Goal: Task Accomplishment & Management: Manage account settings

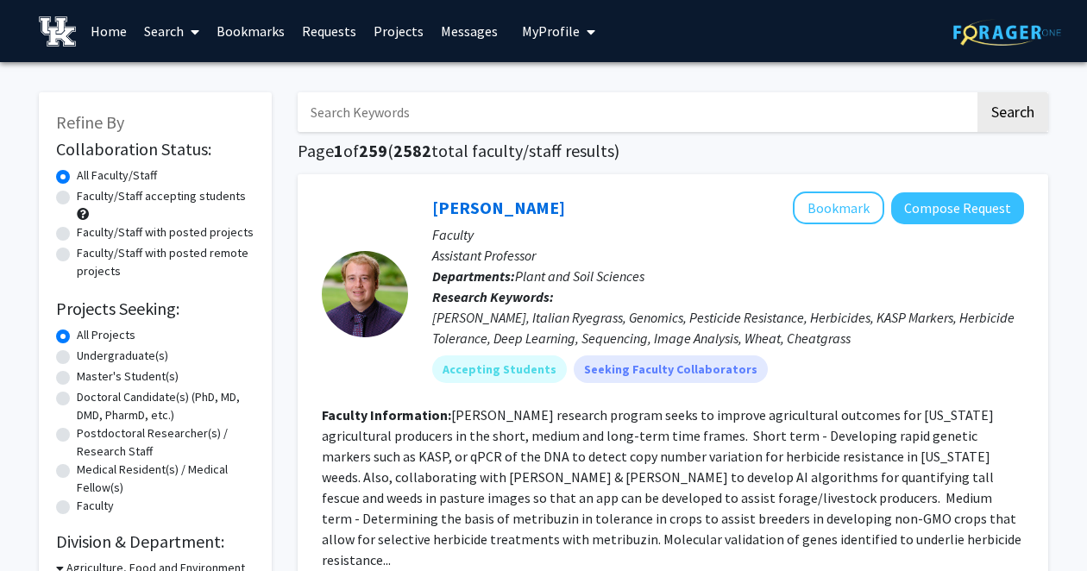
click at [68, 35] on img at bounding box center [57, 31] width 37 height 30
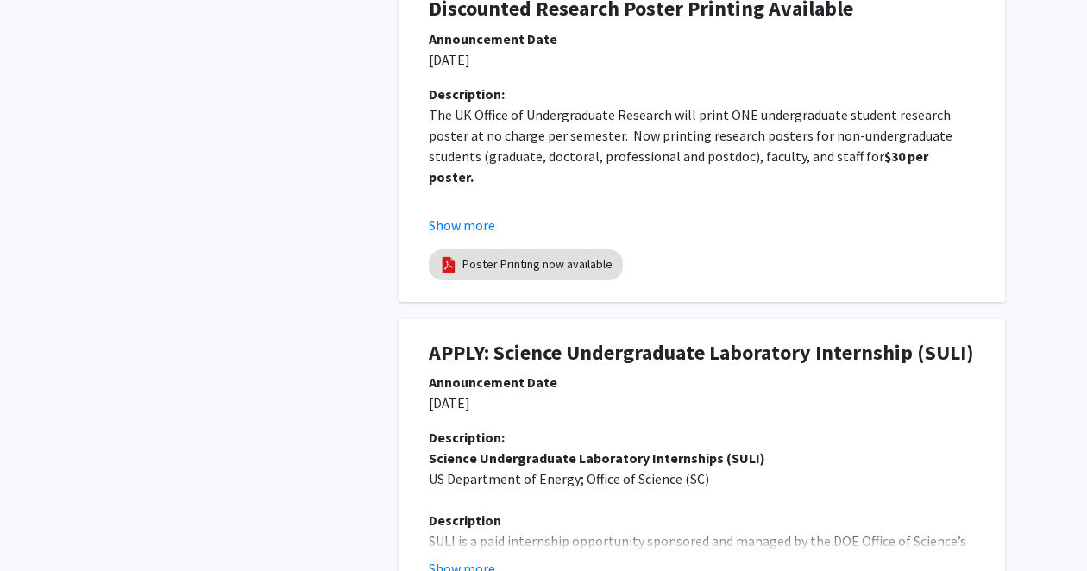
scroll to position [578, 0]
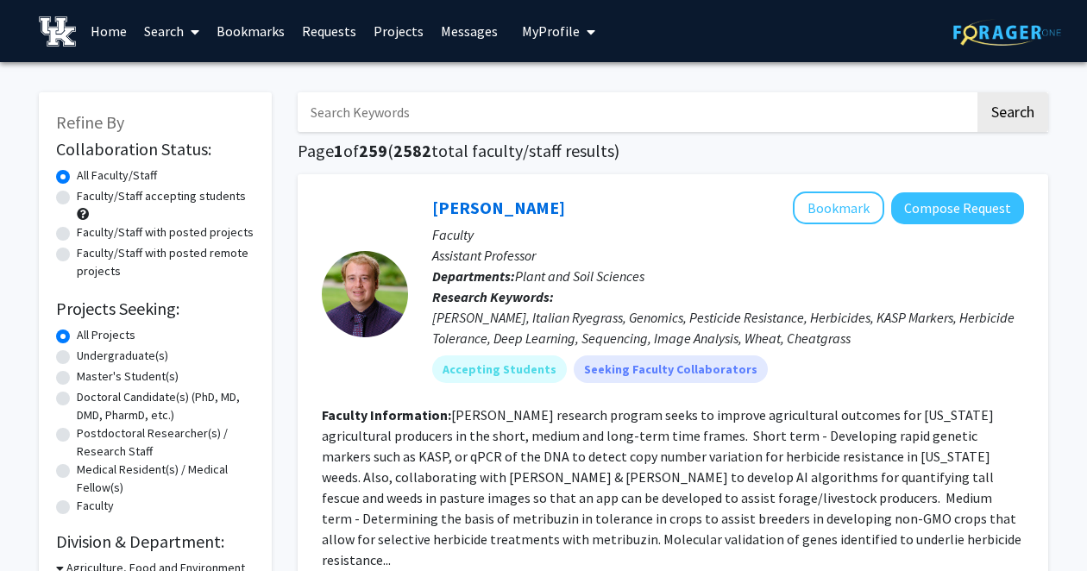
click at [548, 35] on span "My Profile" at bounding box center [551, 30] width 58 height 17
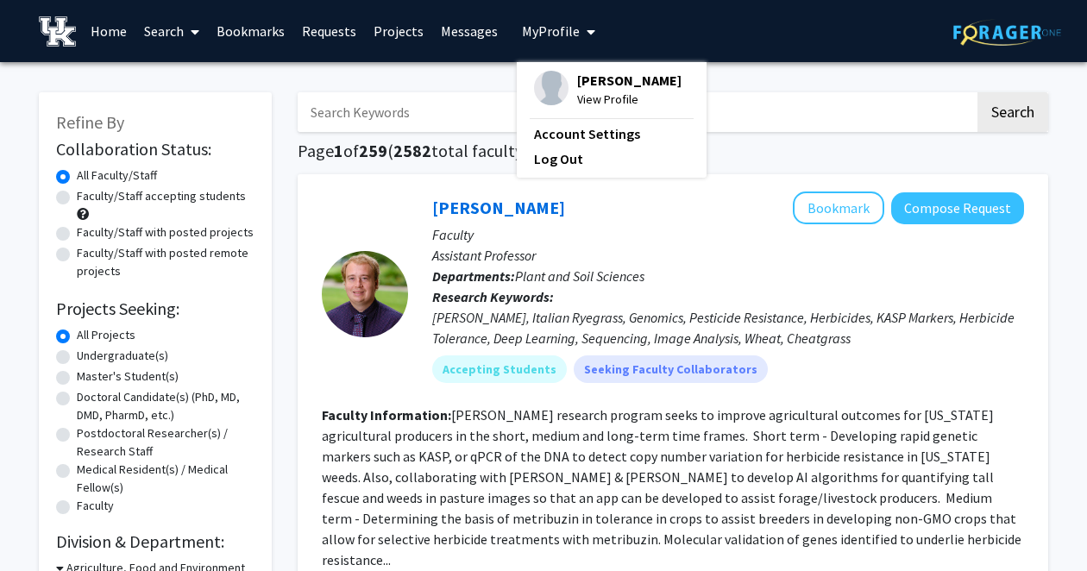
click at [577, 90] on span "[PERSON_NAME]" at bounding box center [629, 80] width 104 height 19
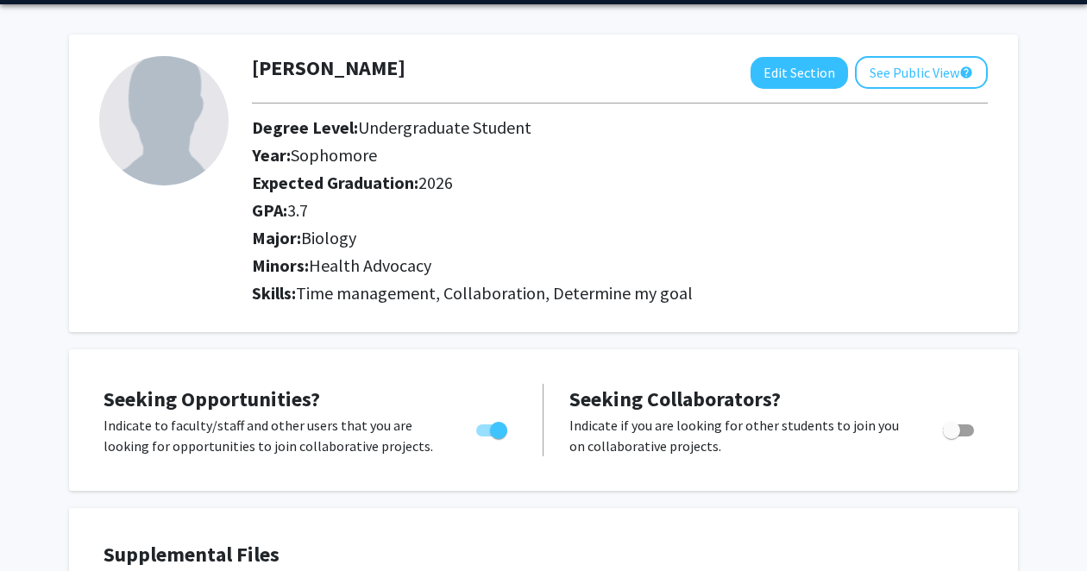
scroll to position [35, 0]
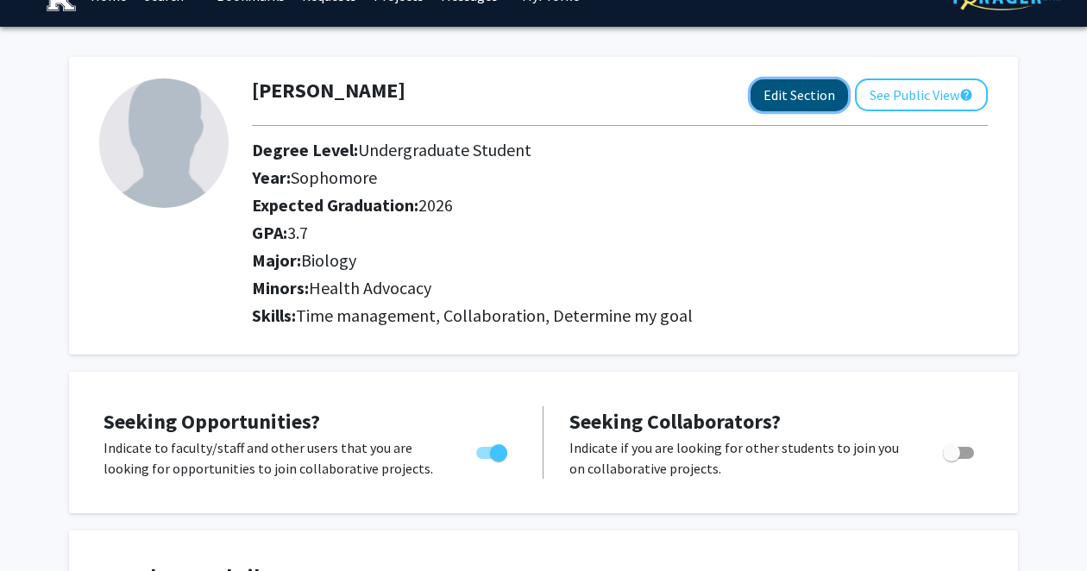
click at [777, 96] on button "Edit Section" at bounding box center [799, 95] width 97 height 32
select select "sophomore"
select select "2026"
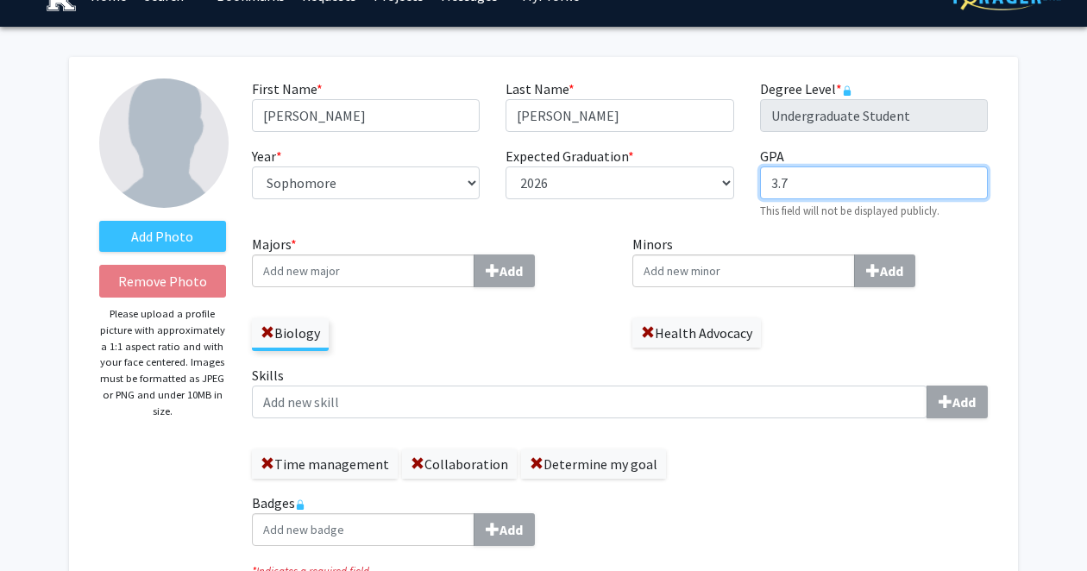
click at [816, 169] on input "3.7" at bounding box center [874, 182] width 228 height 33
click at [821, 183] on input "3.7" at bounding box center [874, 182] width 228 height 33
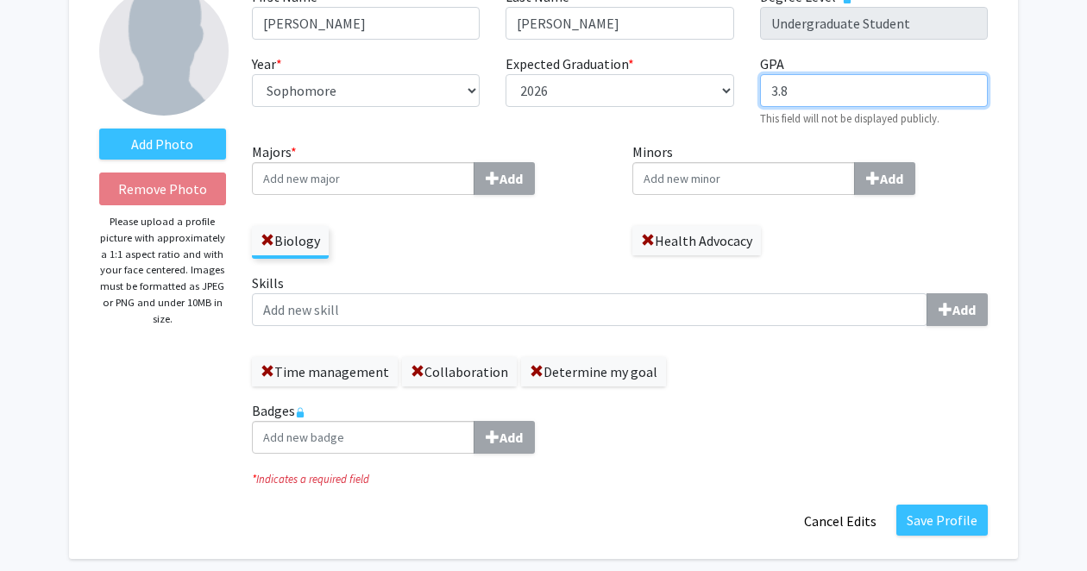
scroll to position [135, 0]
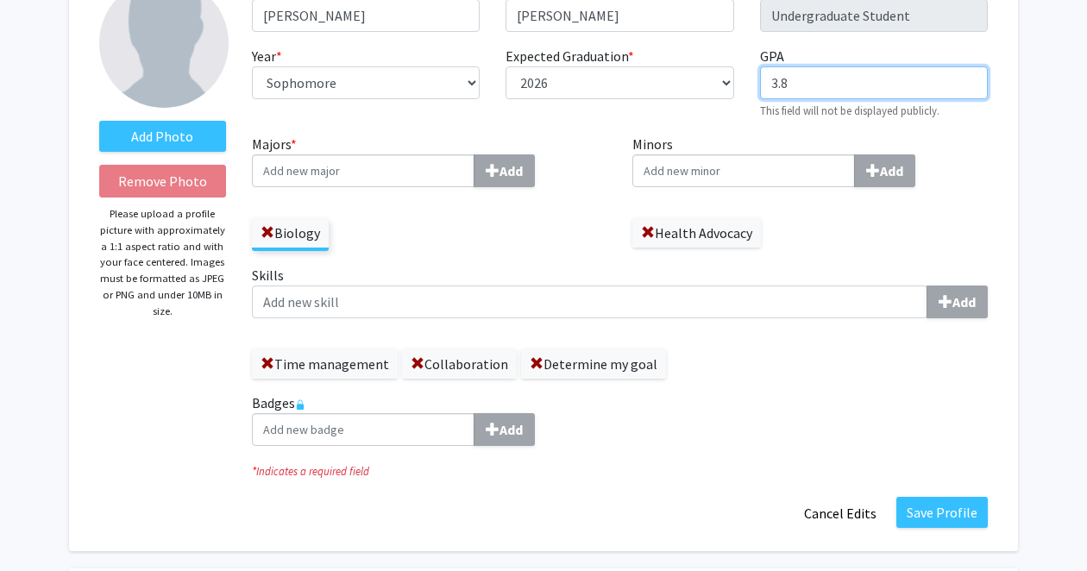
type input "3.8"
click at [403, 167] on input "Majors * Add" at bounding box center [363, 170] width 223 height 33
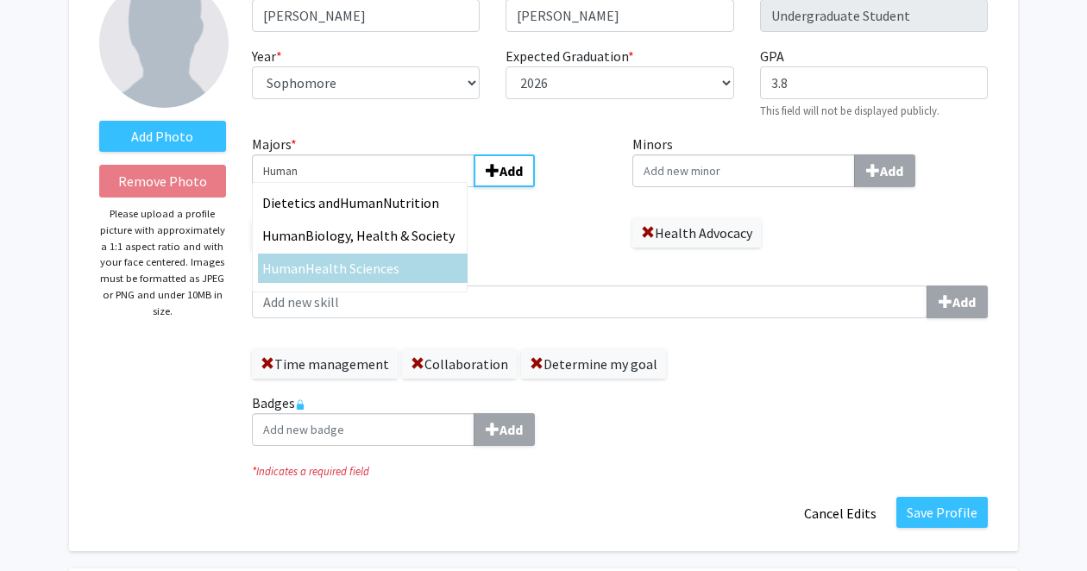
type input "Human"
click at [317, 260] on span "Health Sciences" at bounding box center [352, 268] width 94 height 17
click at [317, 187] on input "Human" at bounding box center [363, 170] width 223 height 33
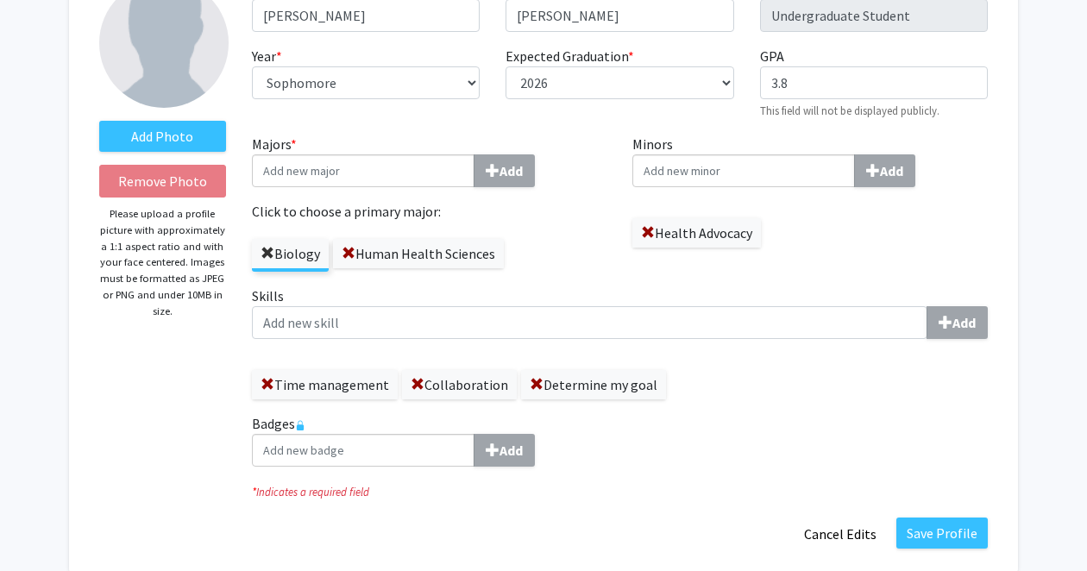
click at [268, 248] on span at bounding box center [268, 254] width 14 height 14
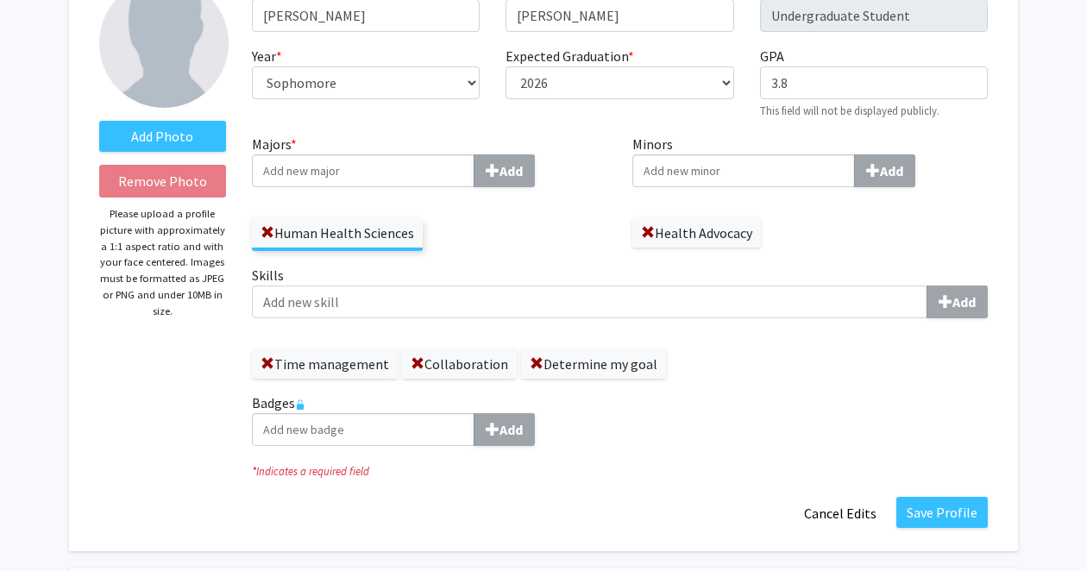
click at [648, 222] on label "Health Advocacy" at bounding box center [696, 232] width 129 height 29
click at [646, 233] on span at bounding box center [648, 233] width 14 height 14
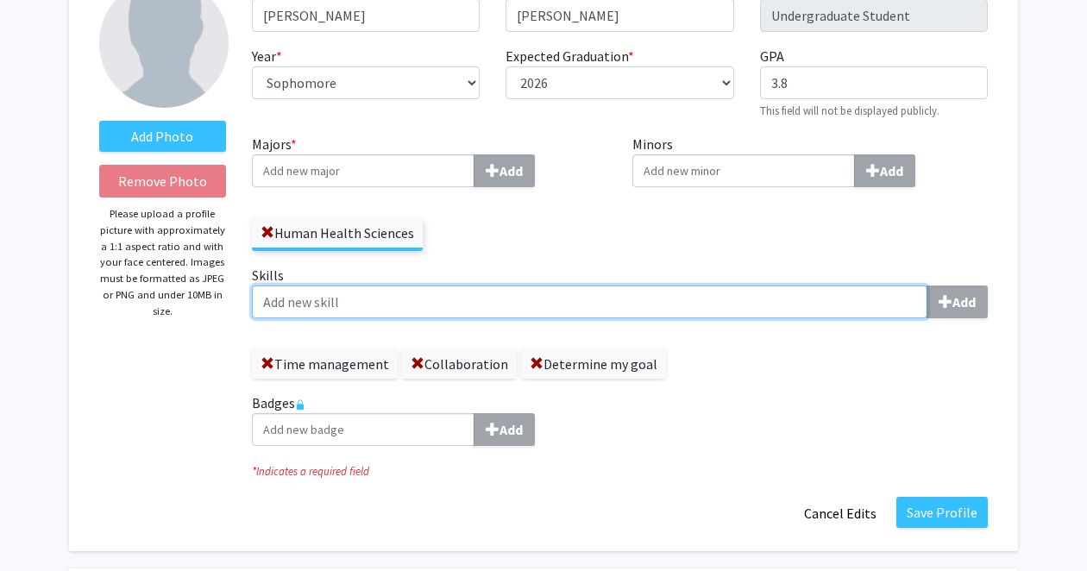
click at [419, 311] on input "Skills Add" at bounding box center [589, 302] width 675 height 33
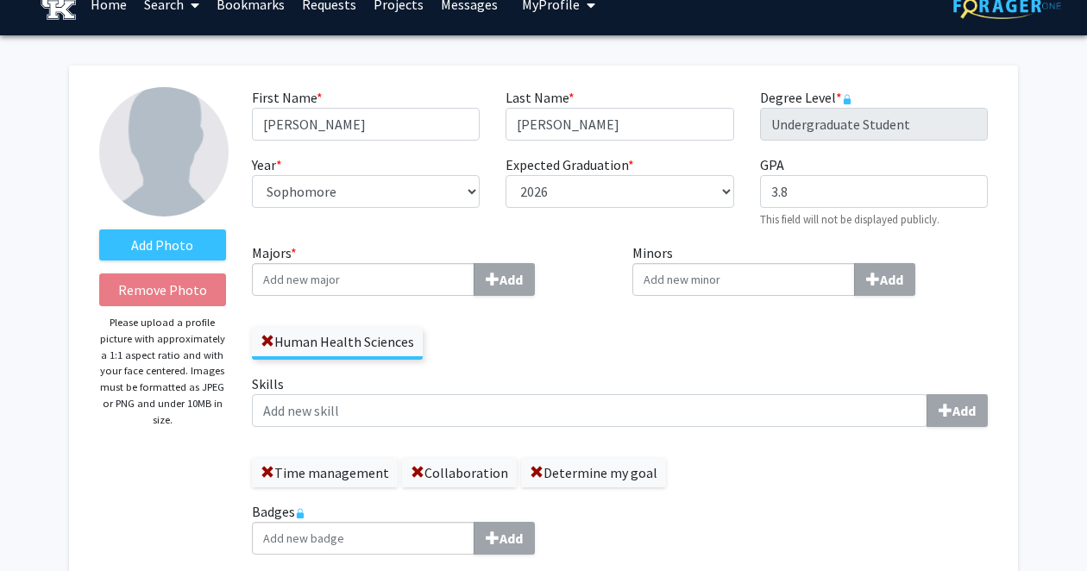
scroll to position [24, 0]
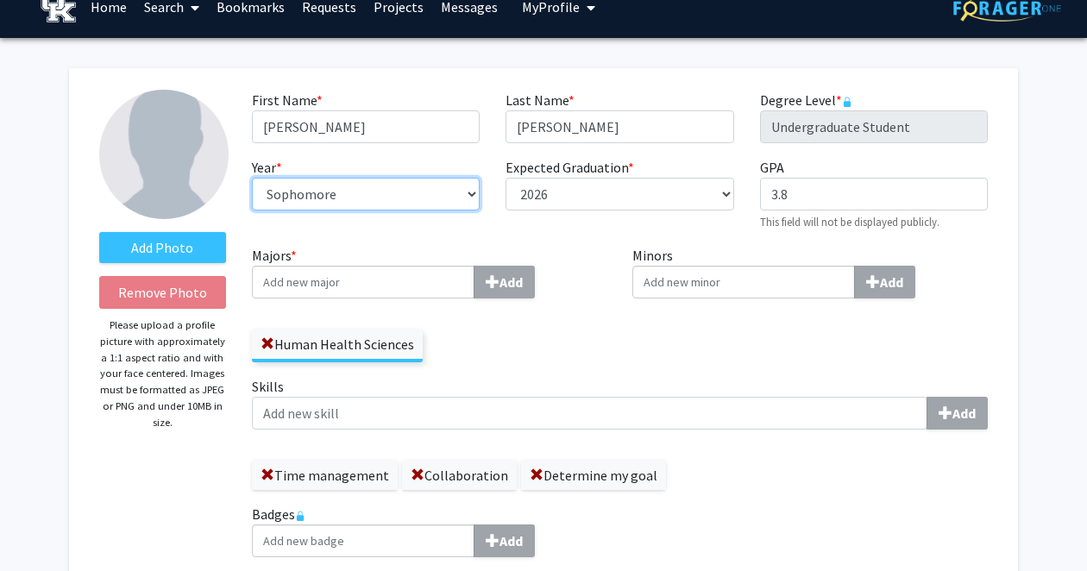
click at [394, 188] on select "--- First-year Sophomore Junior Senior Postbaccalaureate Certificate" at bounding box center [366, 194] width 228 height 33
select select "senior"
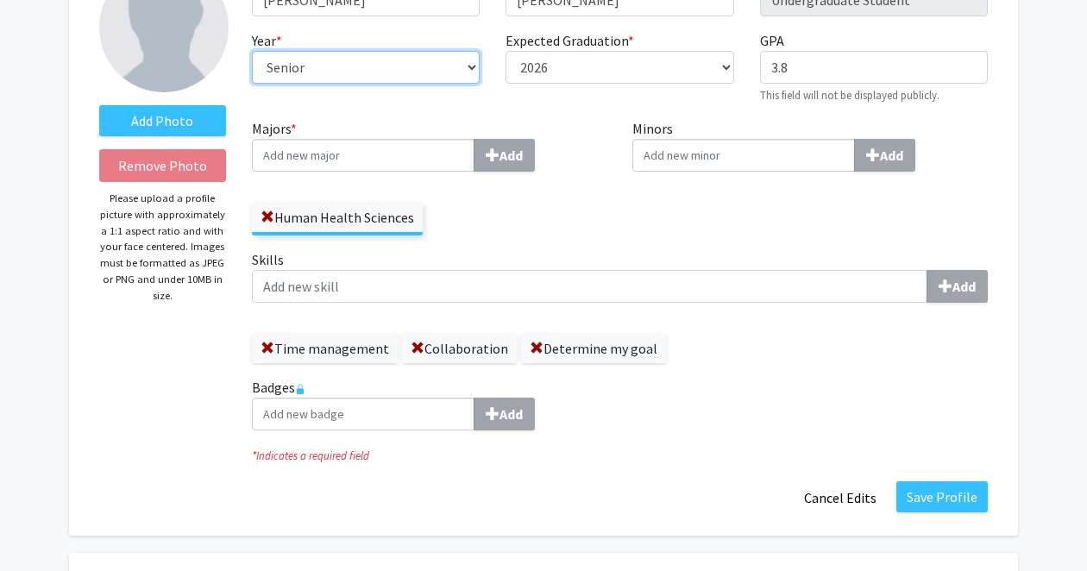
scroll to position [148, 0]
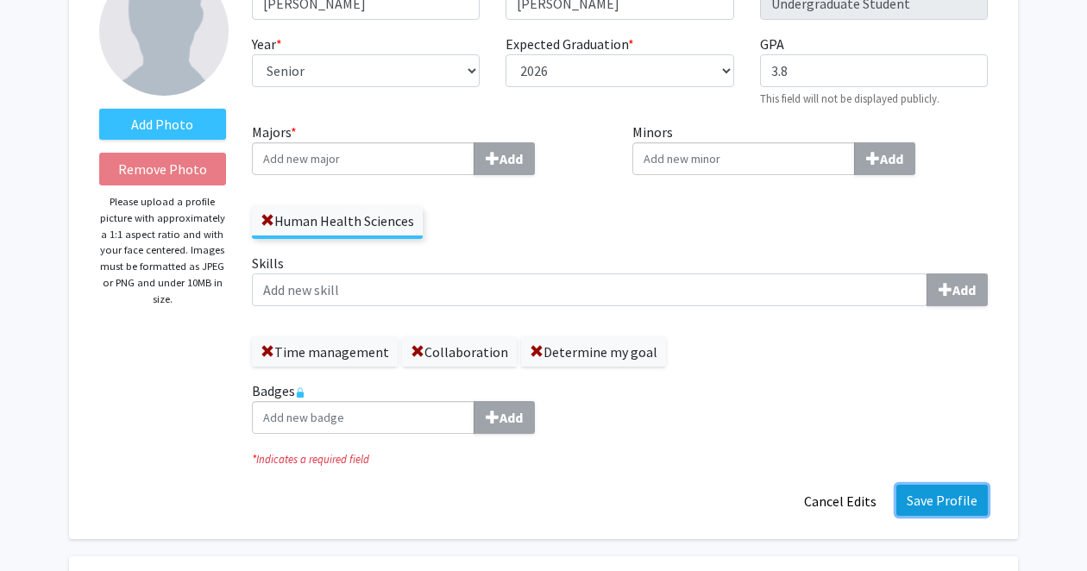
click at [958, 510] on button "Save Profile" at bounding box center [941, 500] width 91 height 31
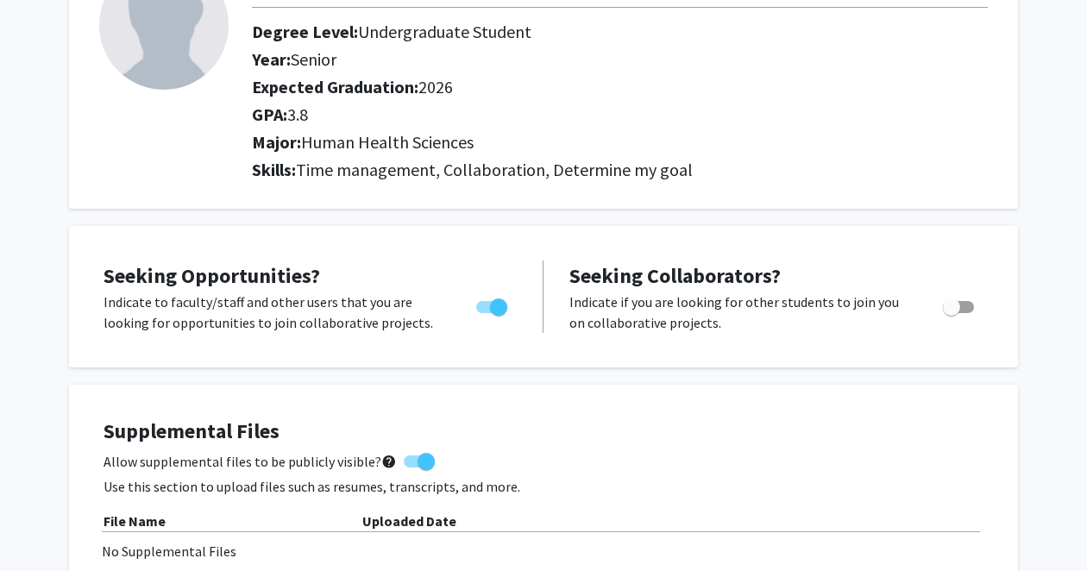
scroll to position [0, 0]
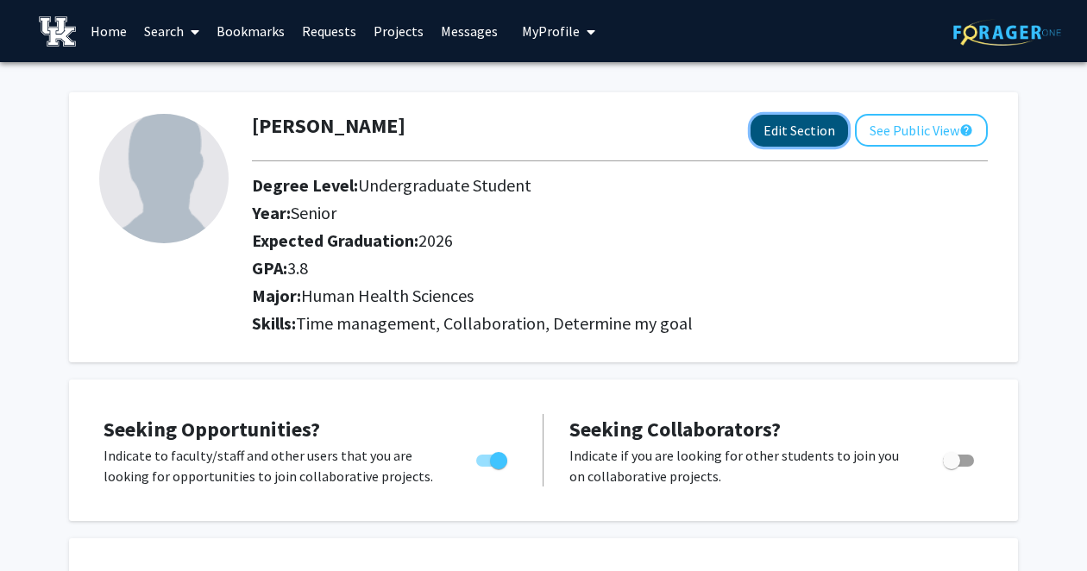
click at [789, 122] on button "Edit Section" at bounding box center [799, 131] width 97 height 32
select select "senior"
select select "2026"
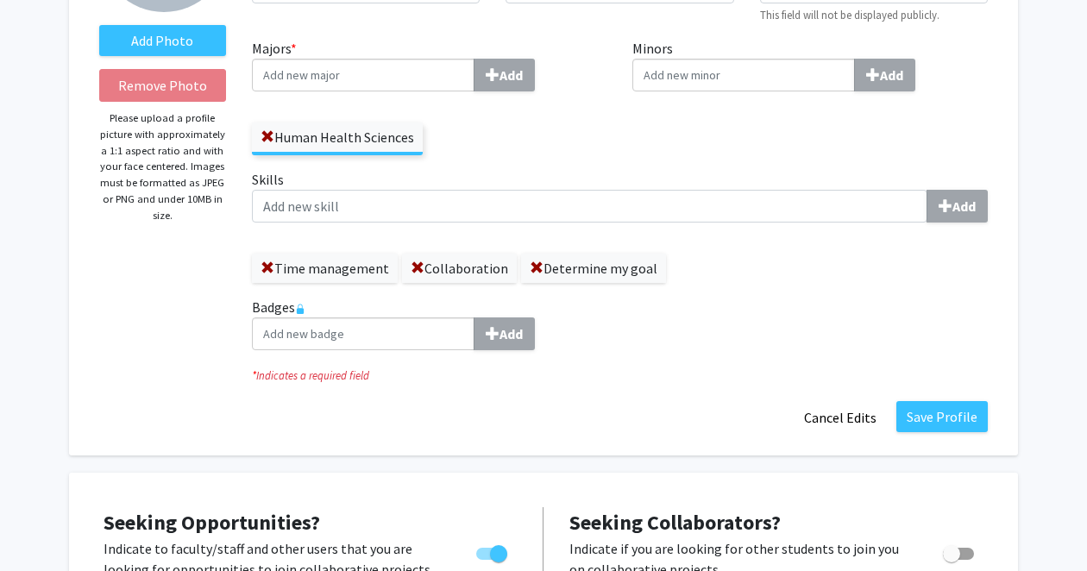
scroll to position [234, 0]
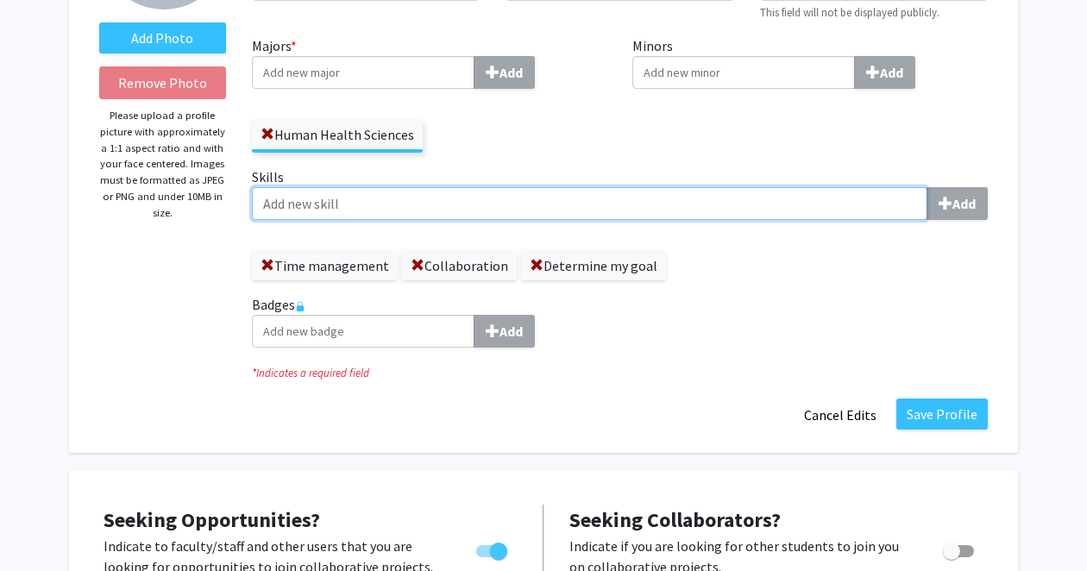
click at [306, 201] on input "Skills Add" at bounding box center [589, 203] width 675 height 33
type input "u"
type input "r"
type input "c"
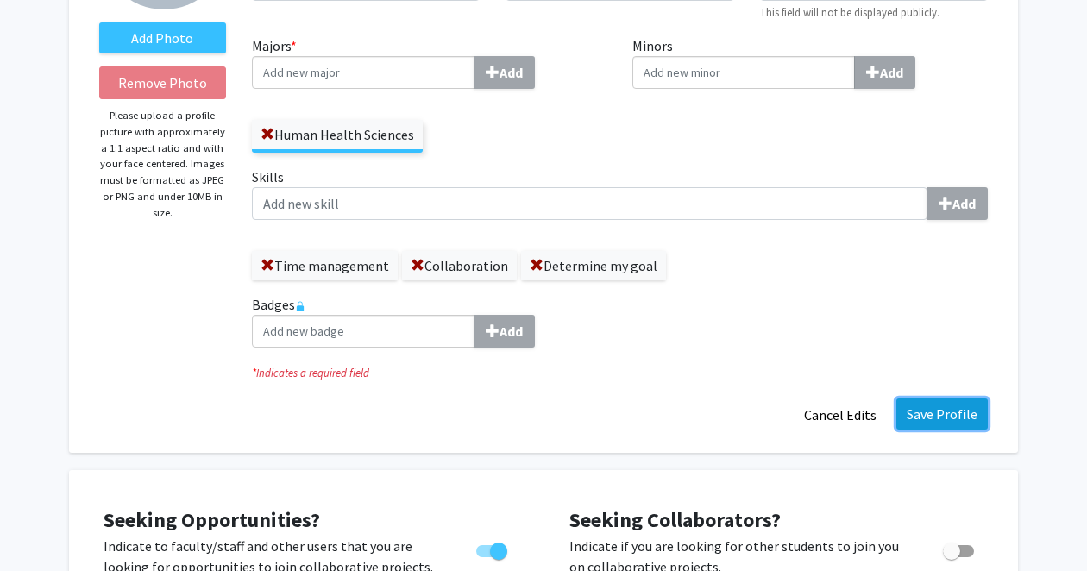
click at [940, 424] on button "Save Profile" at bounding box center [941, 414] width 91 height 31
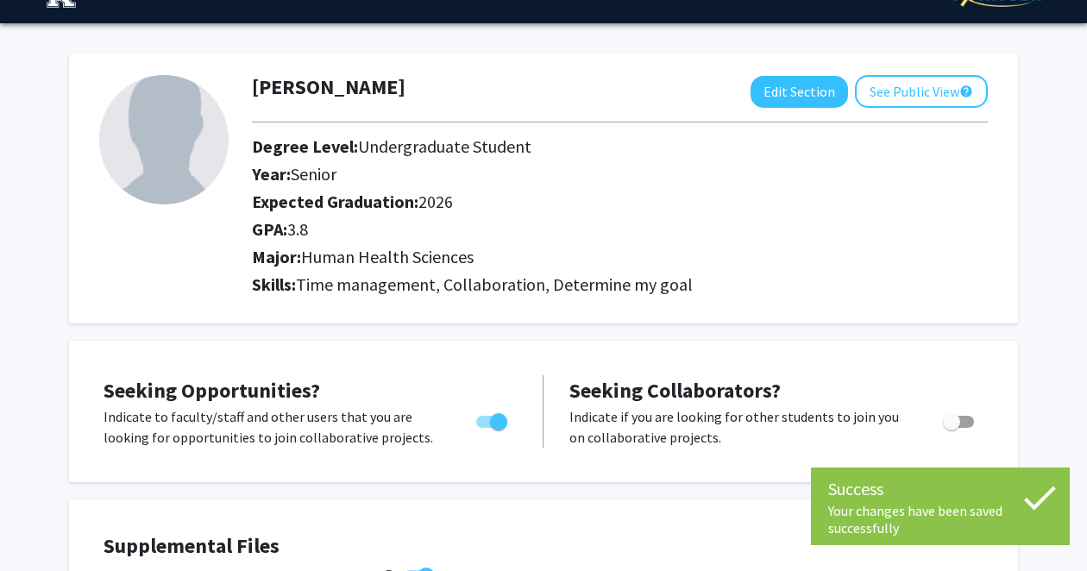
scroll to position [0, 0]
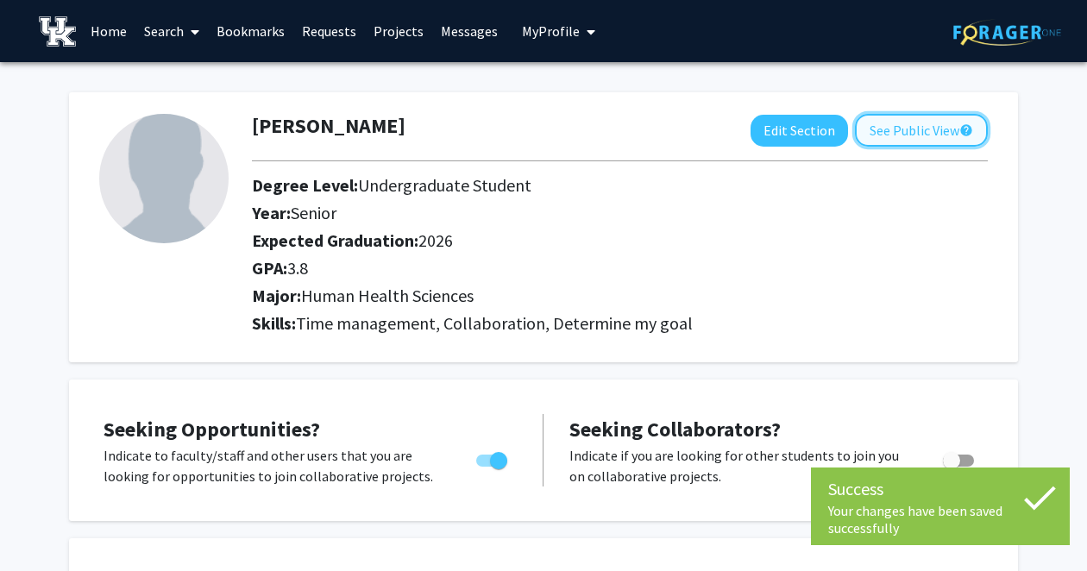
click at [895, 137] on button "See Public View help" at bounding box center [921, 130] width 133 height 33
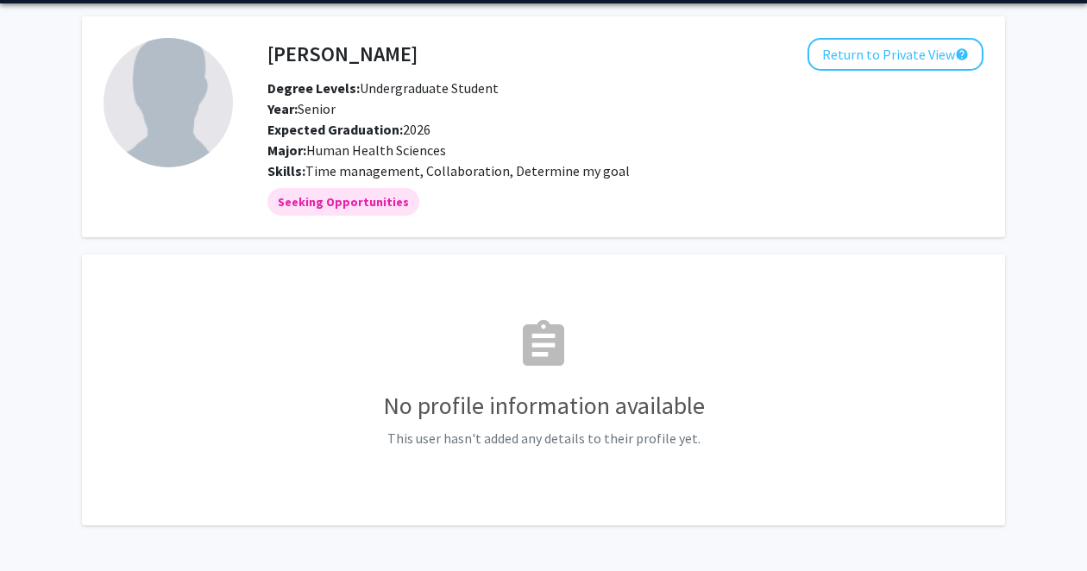
scroll to position [52, 0]
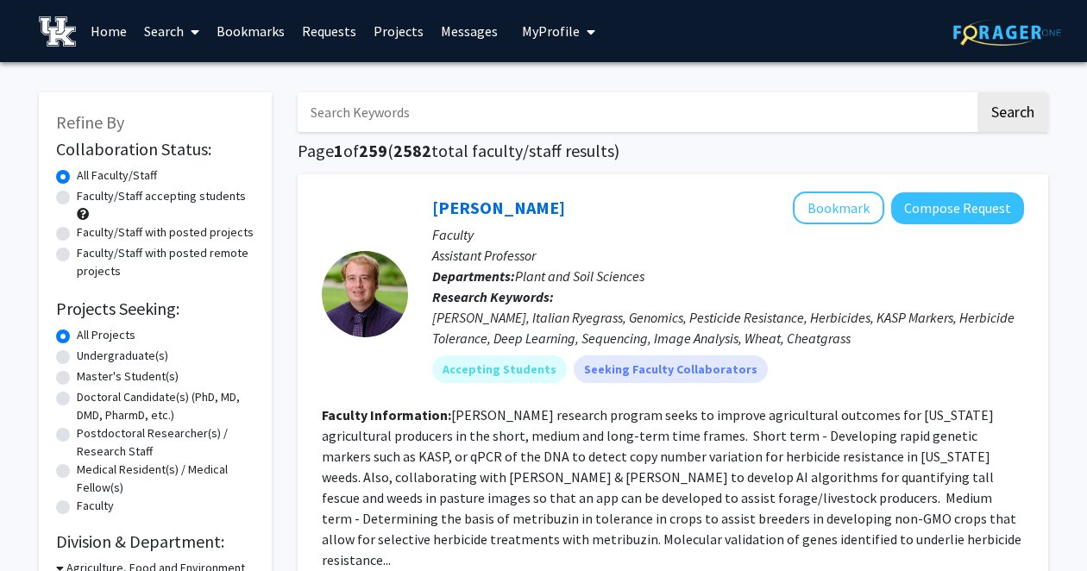
click at [537, 22] on span "My Profile" at bounding box center [551, 30] width 58 height 17
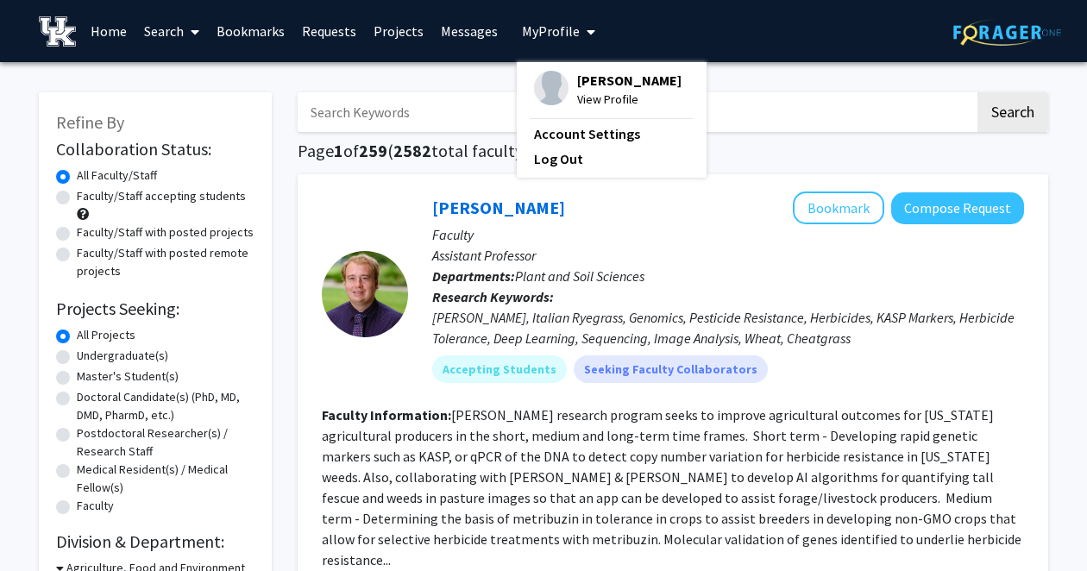
click at [567, 102] on div "[PERSON_NAME] View Profile" at bounding box center [608, 90] width 148 height 38
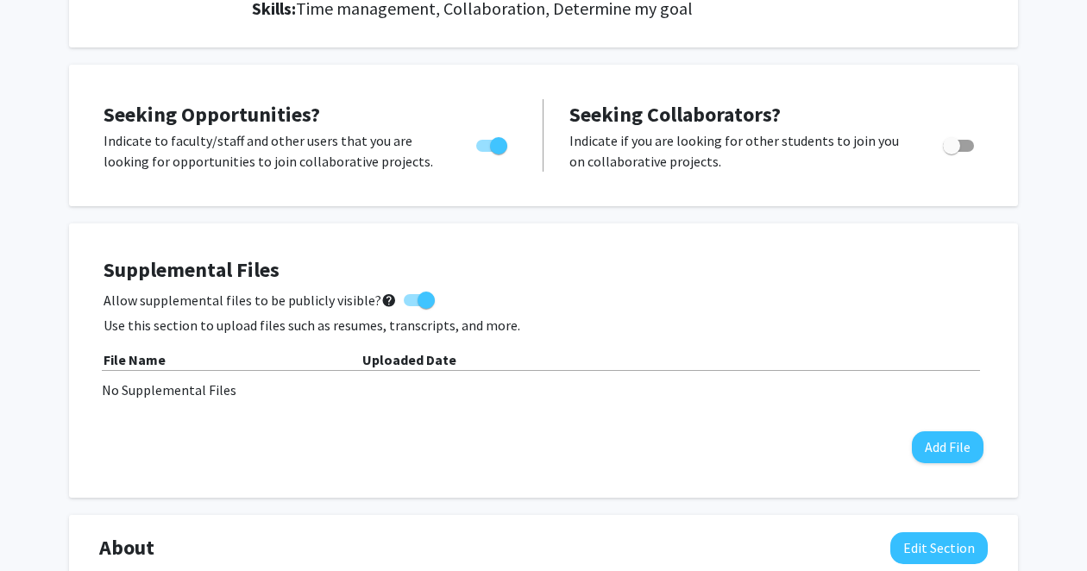
scroll to position [312, 0]
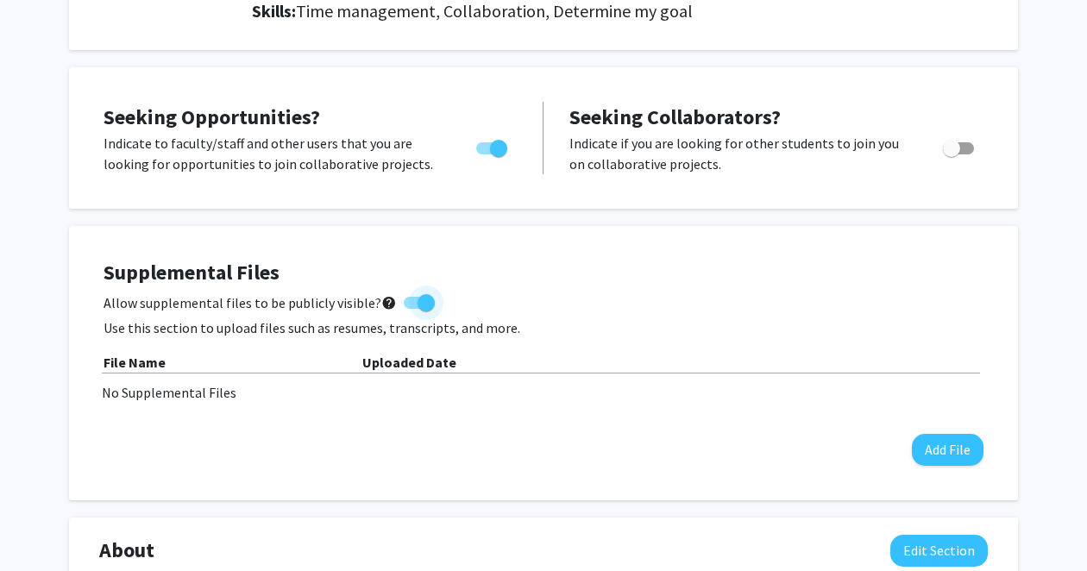
click at [418, 300] on span at bounding box center [426, 302] width 17 height 17
click at [412, 309] on input "Allow supplemental files to be publicly visible? help" at bounding box center [411, 309] width 1 height 1
checkbox input "false"
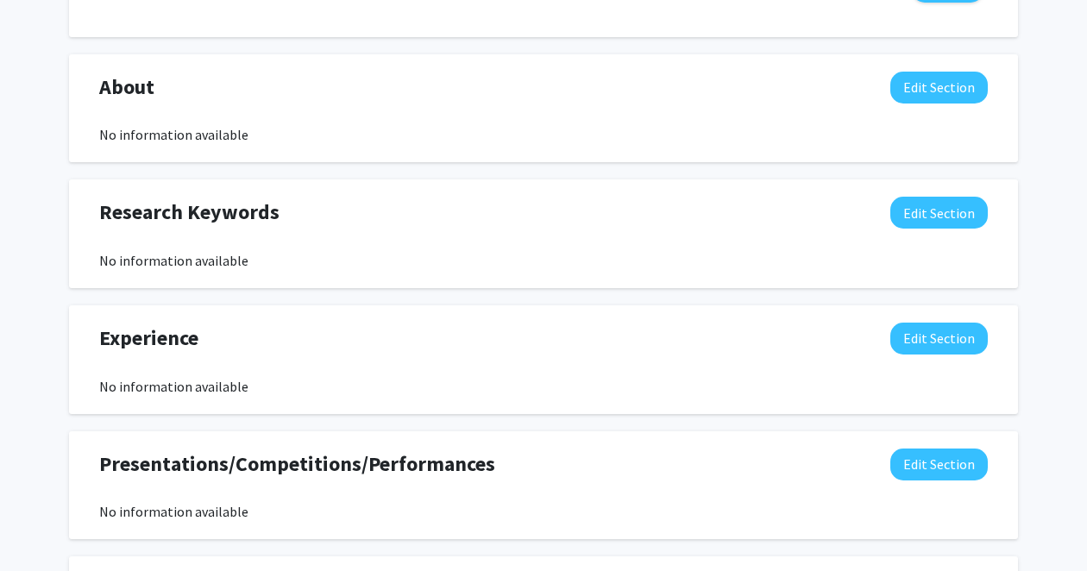
scroll to position [777, 0]
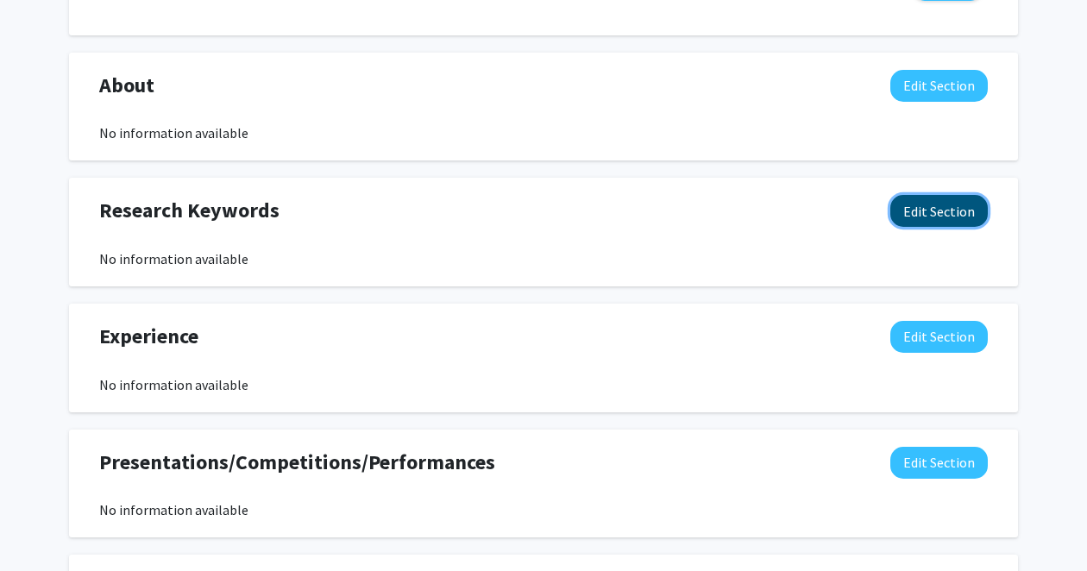
click at [961, 216] on button "Edit Section" at bounding box center [938, 211] width 97 height 32
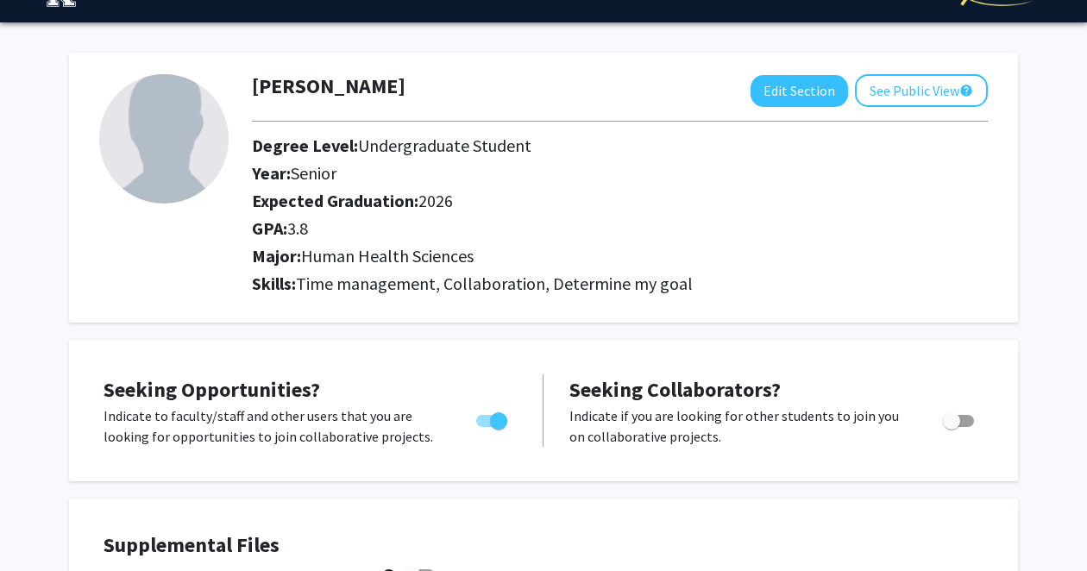
scroll to position [0, 0]
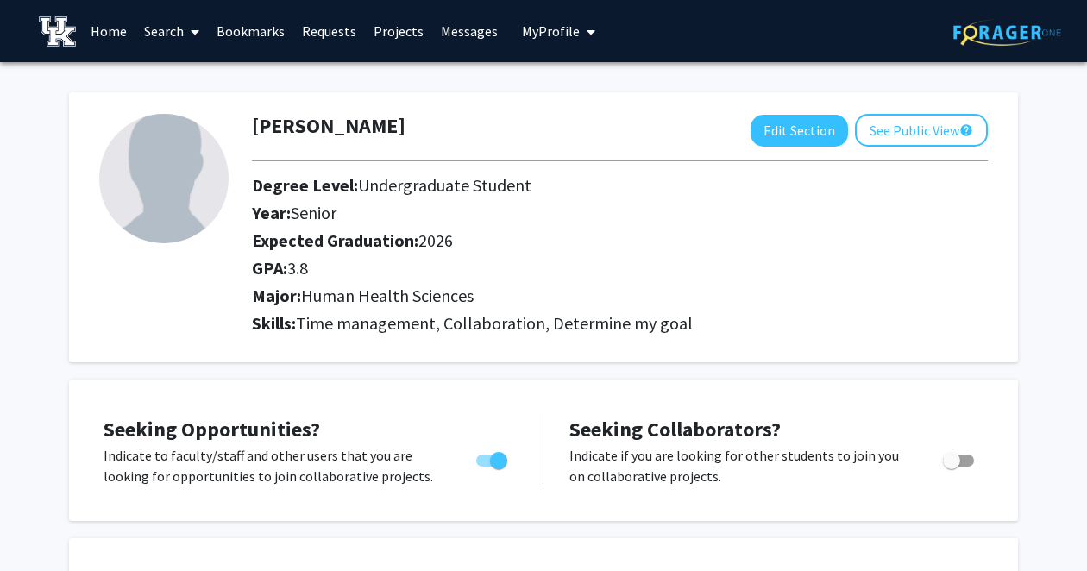
click at [313, 28] on link "Requests" at bounding box center [329, 31] width 72 height 60
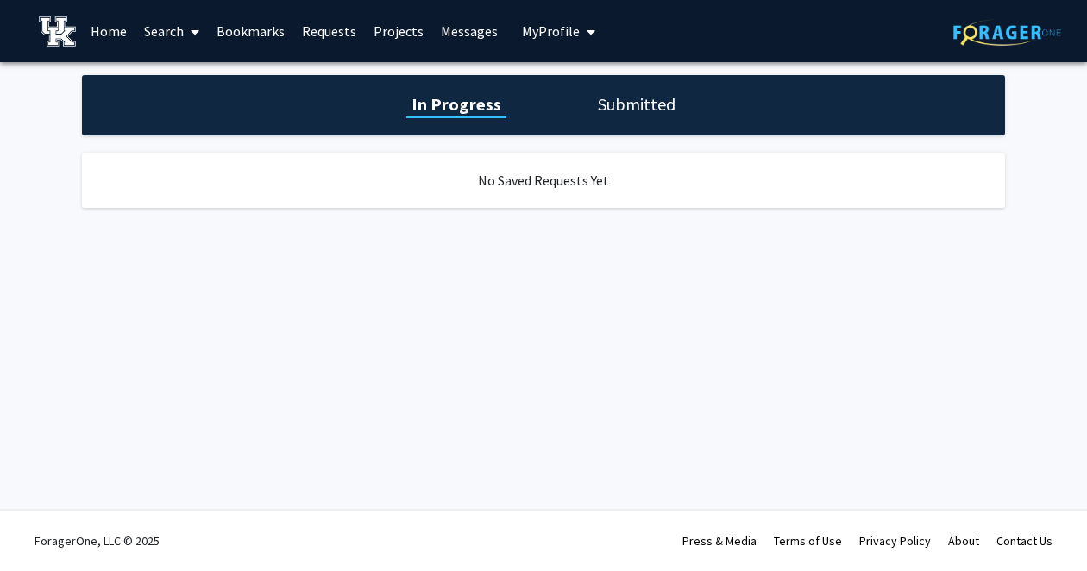
click at [623, 99] on h1 "Submitted" at bounding box center [637, 104] width 88 height 24
click at [308, 28] on link "Requests" at bounding box center [329, 31] width 72 height 60
click at [409, 28] on link "Projects" at bounding box center [398, 31] width 67 height 60
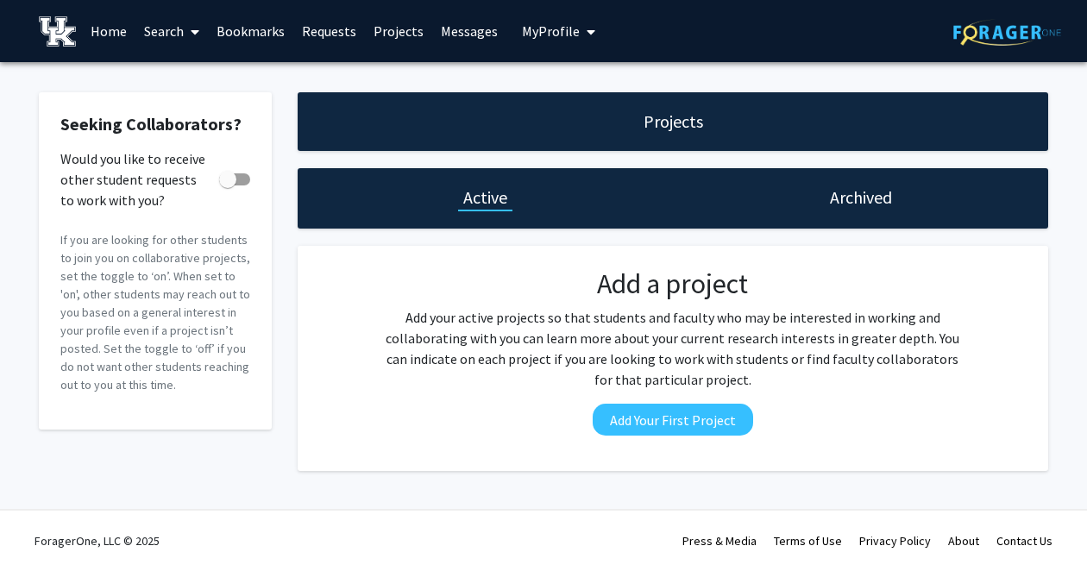
click at [468, 35] on link "Messages" at bounding box center [469, 31] width 74 height 60
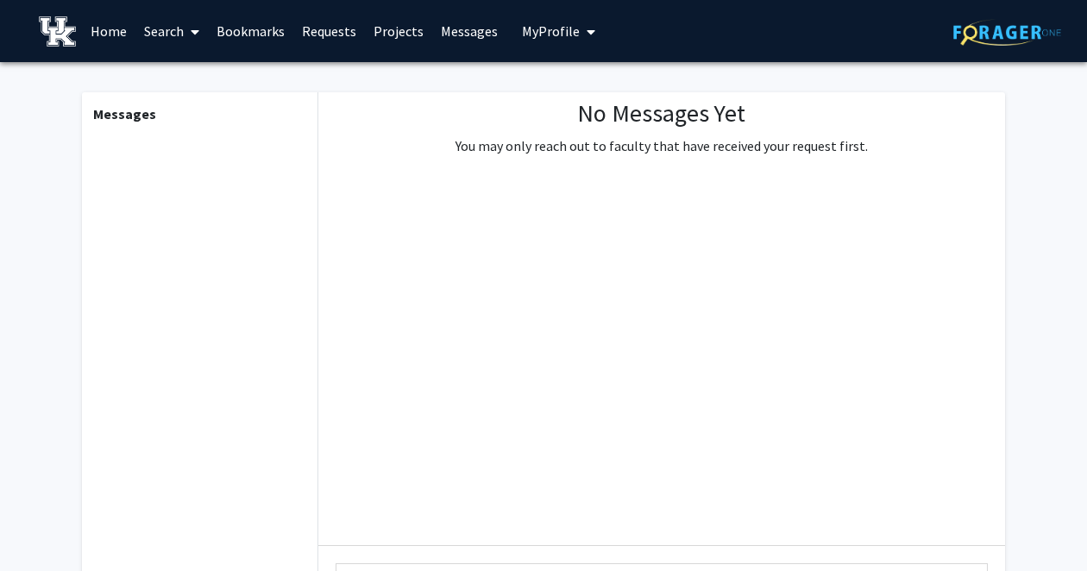
click at [243, 28] on link "Bookmarks" at bounding box center [250, 31] width 85 height 60
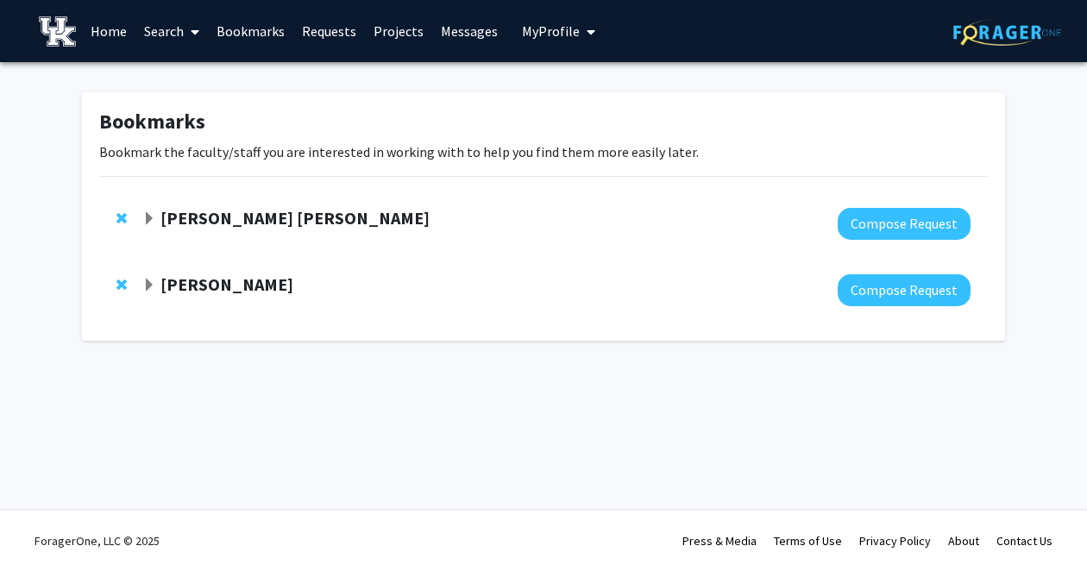
click at [160, 29] on link "Search" at bounding box center [171, 31] width 72 height 60
click at [208, 111] on span "Students" at bounding box center [187, 114] width 105 height 35
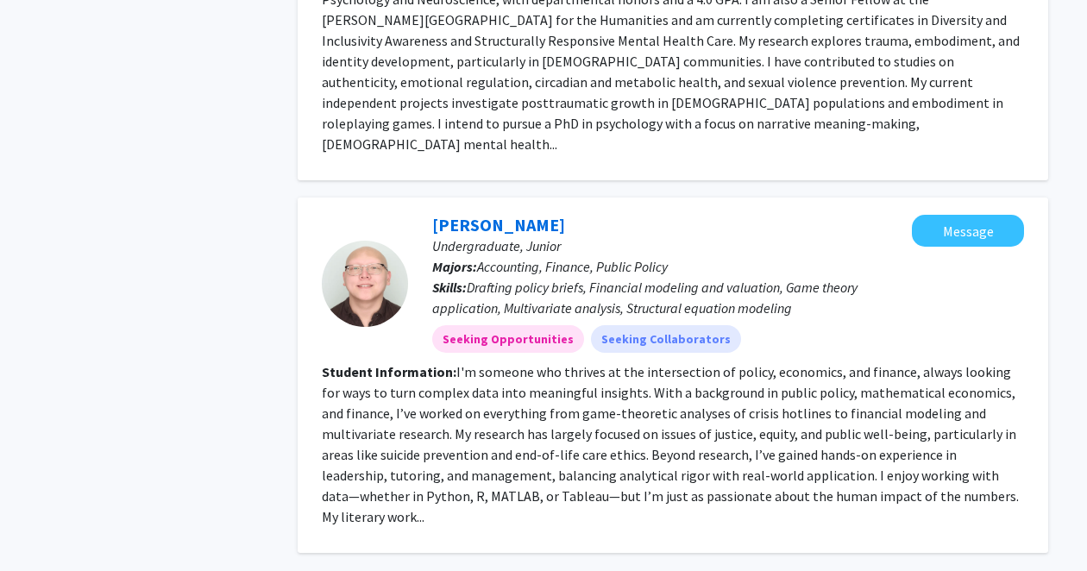
scroll to position [4021, 0]
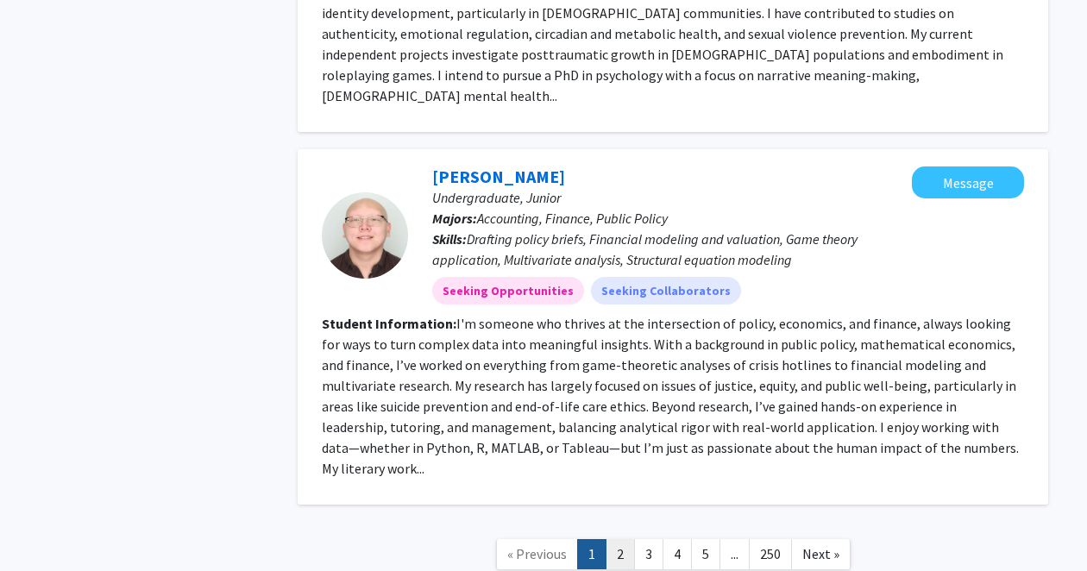
click at [620, 539] on link "2" at bounding box center [620, 554] width 29 height 30
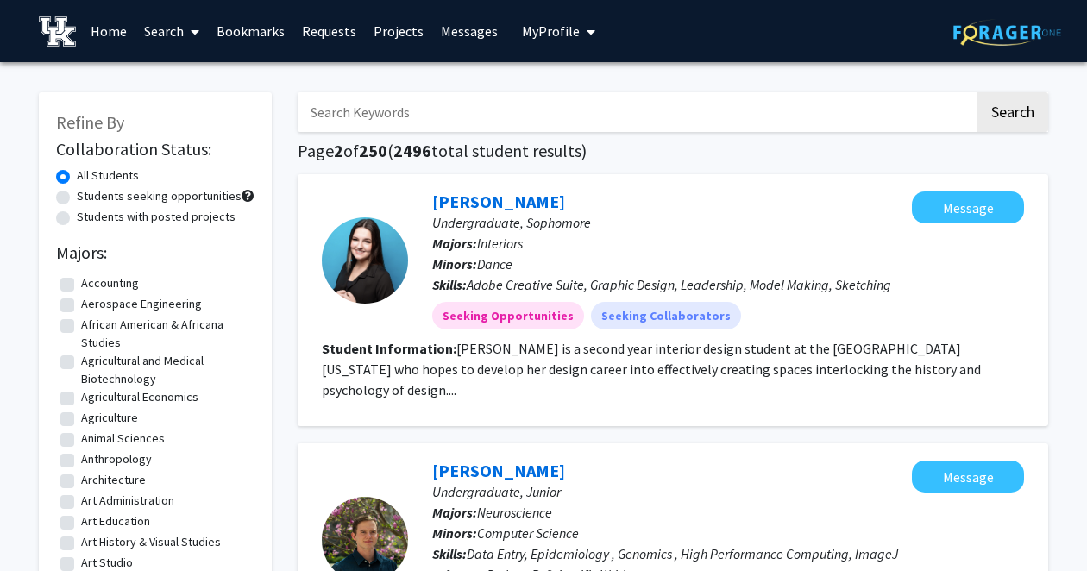
click at [529, 21] on button "My Profile" at bounding box center [559, 31] width 84 height 62
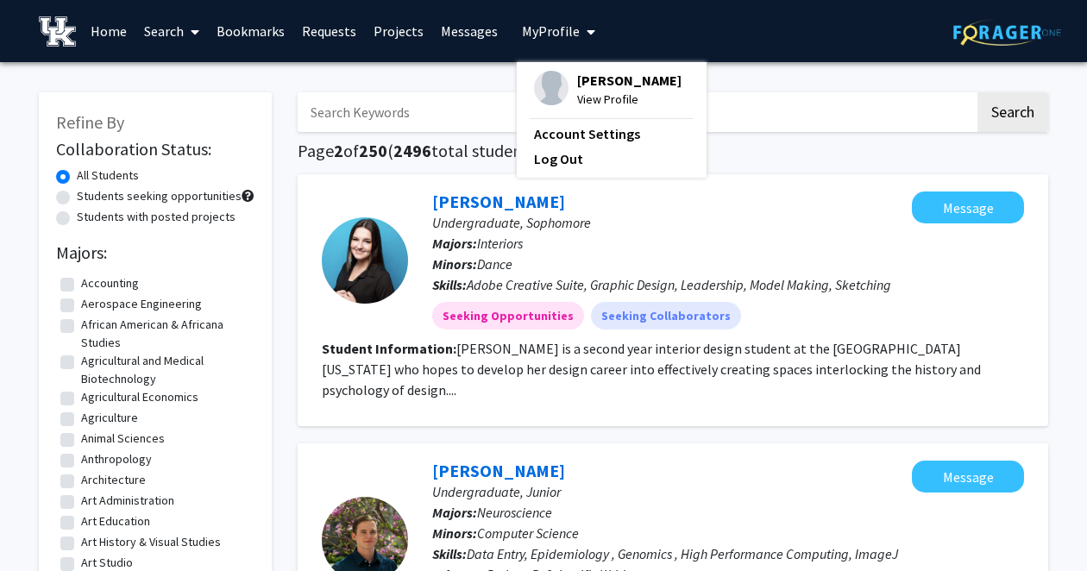
click at [577, 90] on span "[PERSON_NAME]" at bounding box center [629, 80] width 104 height 19
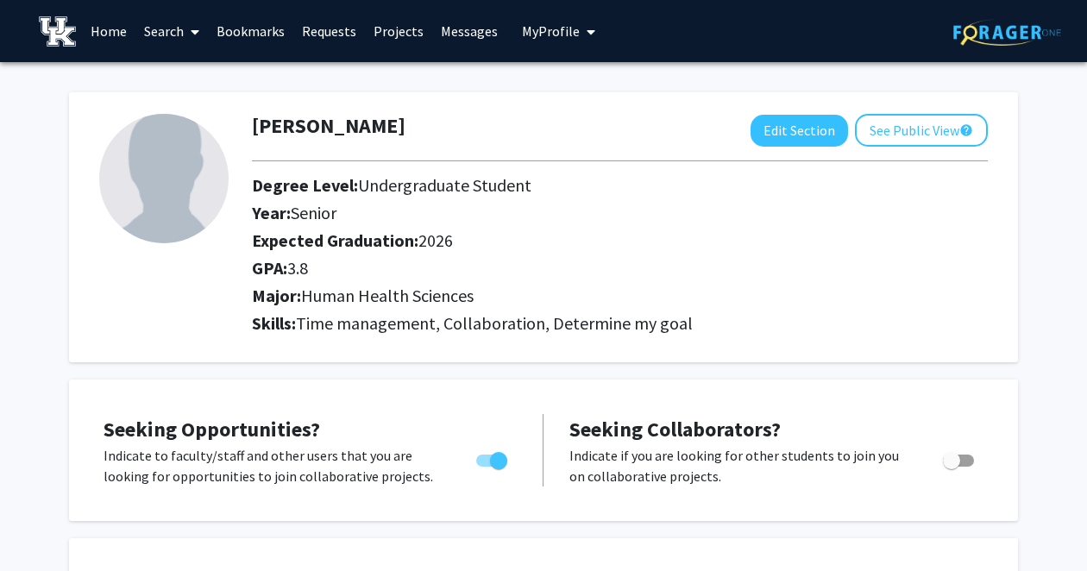
drag, startPoint x: 701, startPoint y: 323, endPoint x: 463, endPoint y: 337, distance: 238.5
click at [463, 337] on div "Skills: Time management, Collaboration, Determine my goal" at bounding box center [620, 327] width 762 height 28
click at [784, 138] on button "Edit Section" at bounding box center [799, 131] width 97 height 32
select select "senior"
select select "2026"
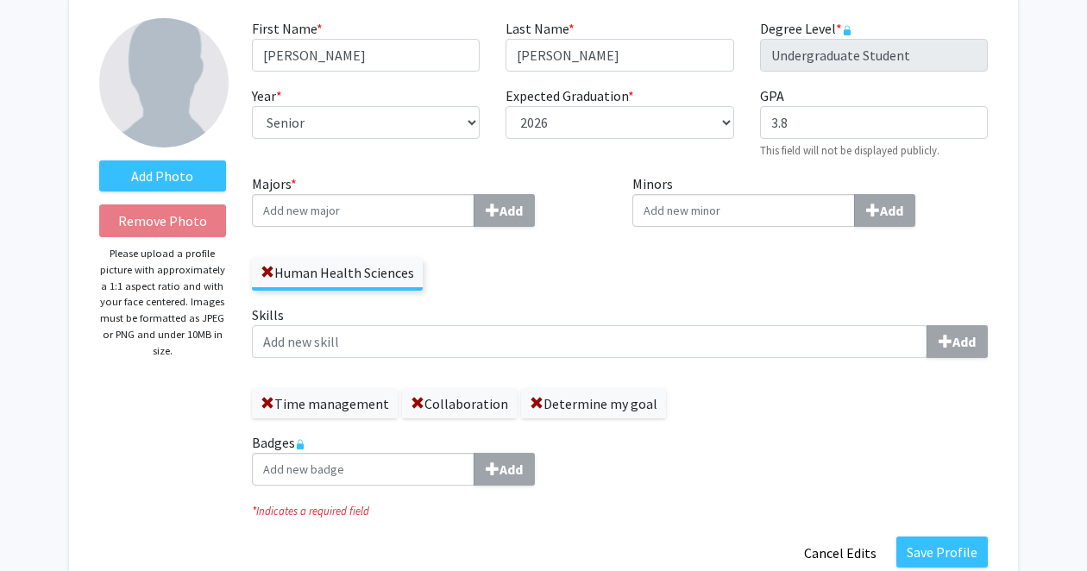
scroll to position [102, 0]
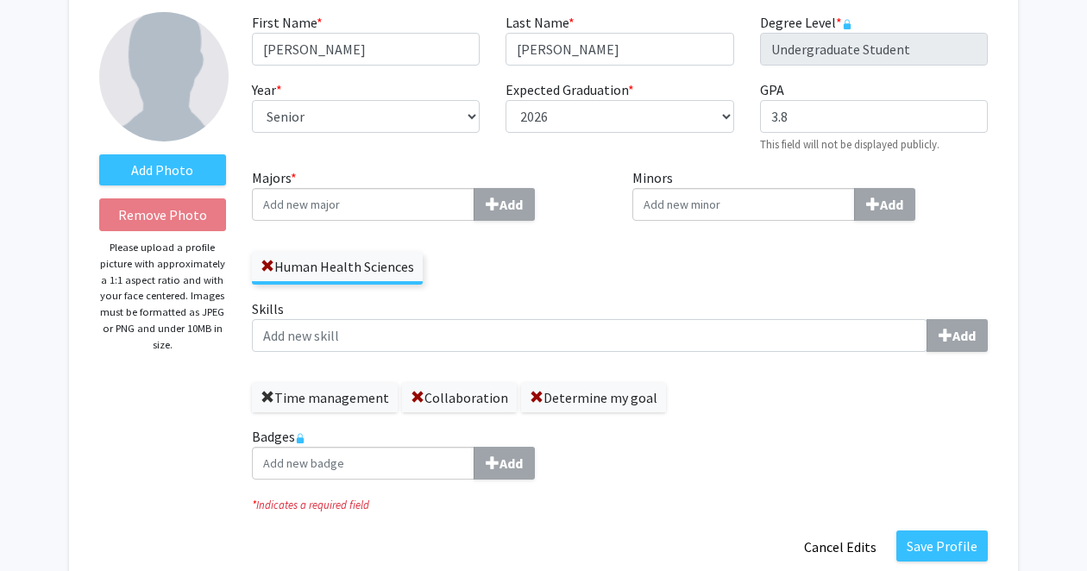
click at [270, 399] on span at bounding box center [268, 398] width 14 height 14
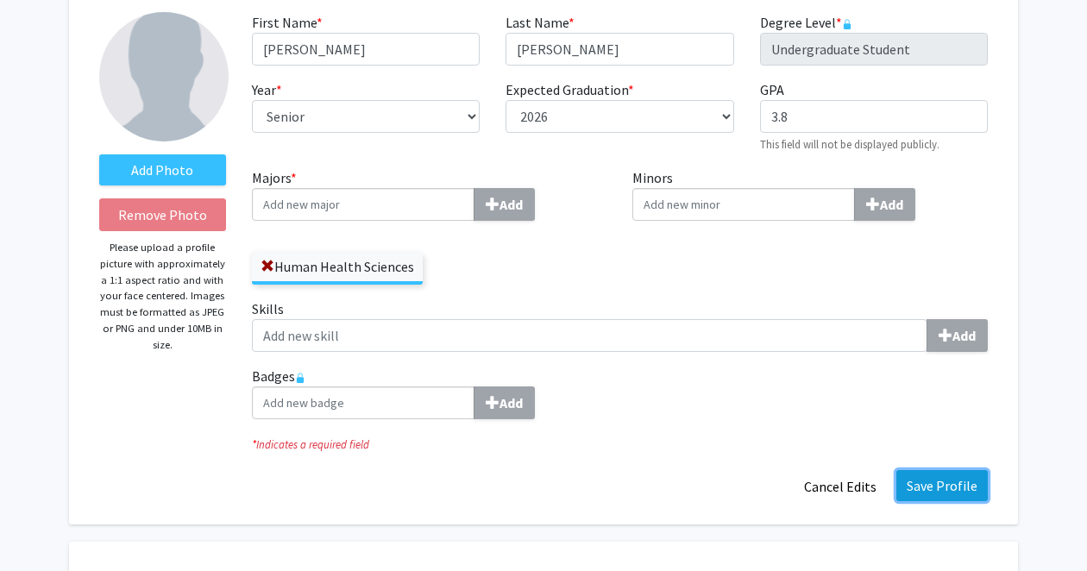
click at [934, 487] on button "Save Profile" at bounding box center [941, 485] width 91 height 31
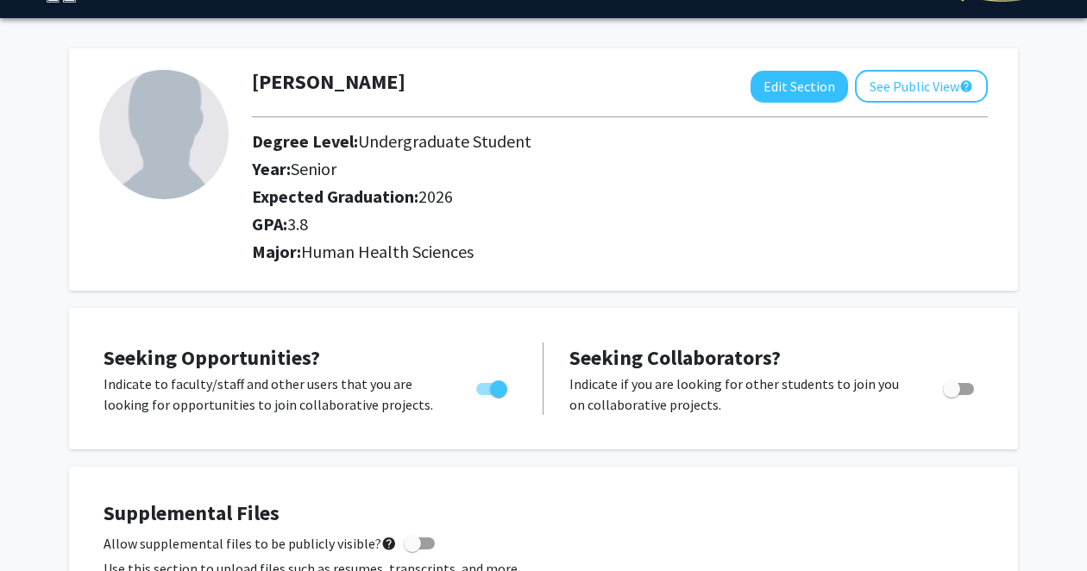
scroll to position [0, 0]
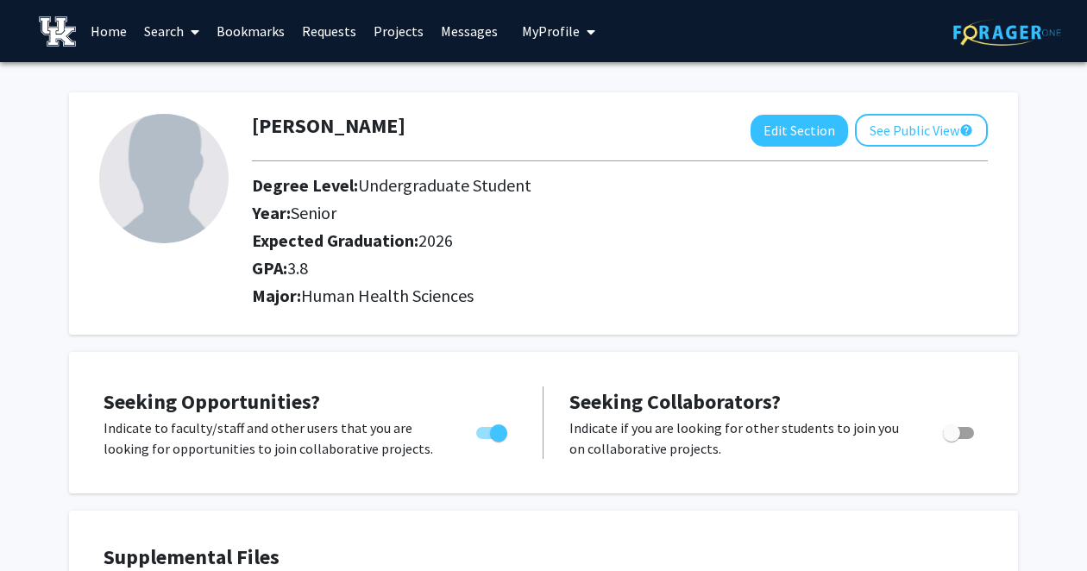
click at [966, 431] on span "Toggle" at bounding box center [958, 433] width 31 height 12
click at [952, 439] on input "Would you like to receive other student requests to work with you?" at bounding box center [951, 439] width 1 height 1
checkbox input "true"
